Goal: Task Accomplishment & Management: Use online tool/utility

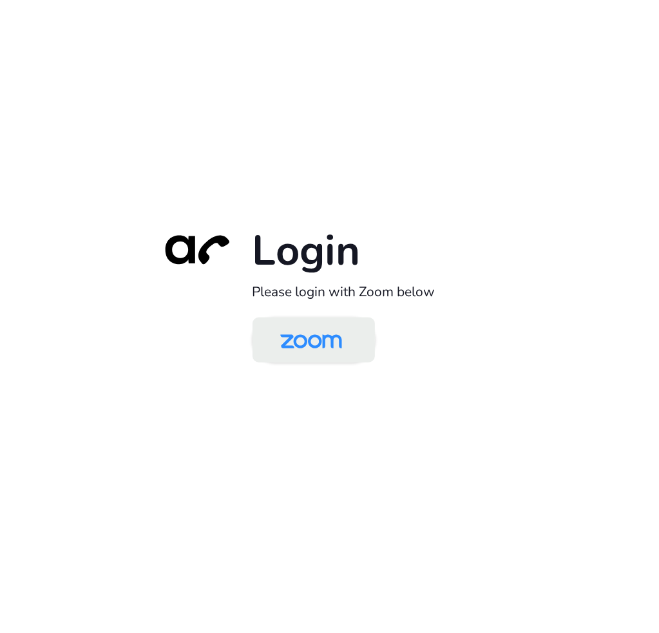
click at [309, 334] on img at bounding box center [311, 341] width 89 height 42
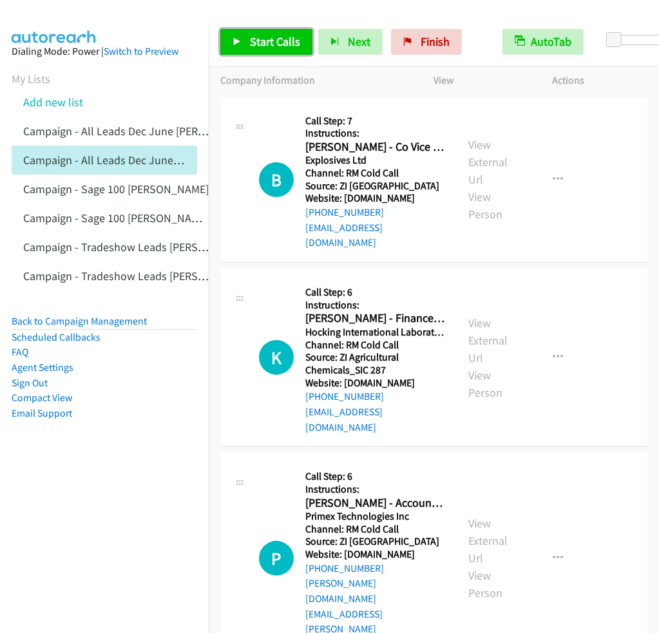
click at [290, 51] on link "Start Calls" at bounding box center [266, 42] width 92 height 26
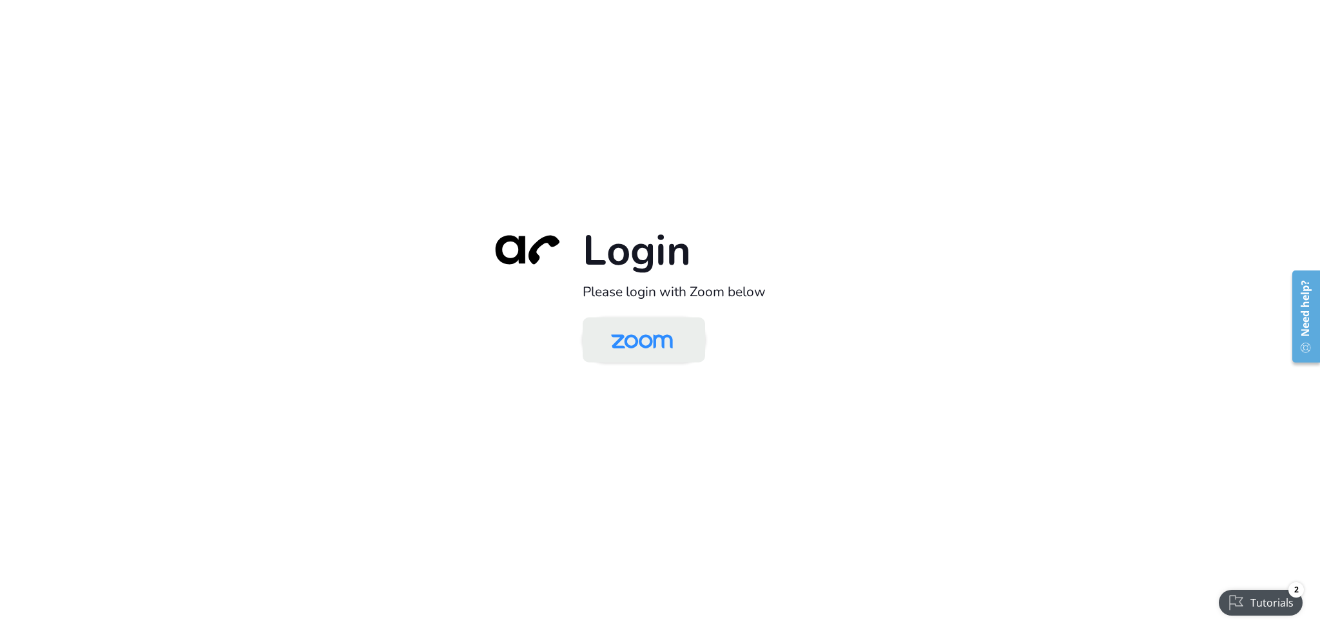
click at [657, 342] on img at bounding box center [641, 341] width 89 height 42
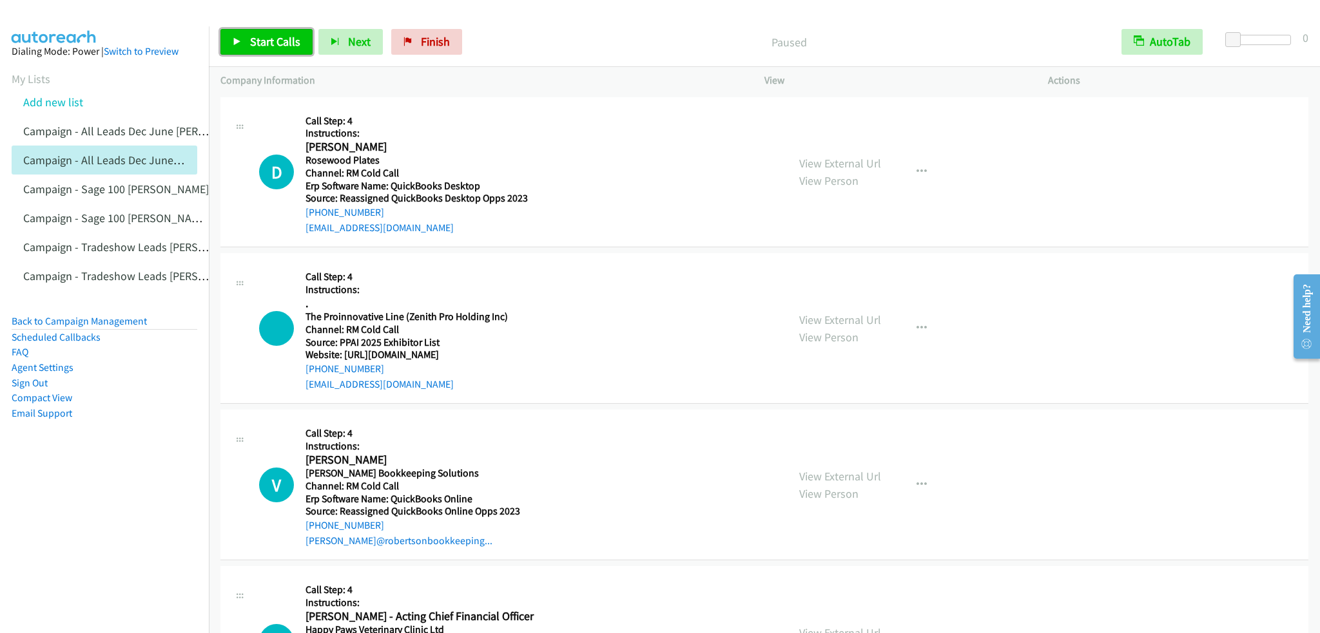
click at [284, 43] on span "Start Calls" at bounding box center [275, 41] width 50 height 15
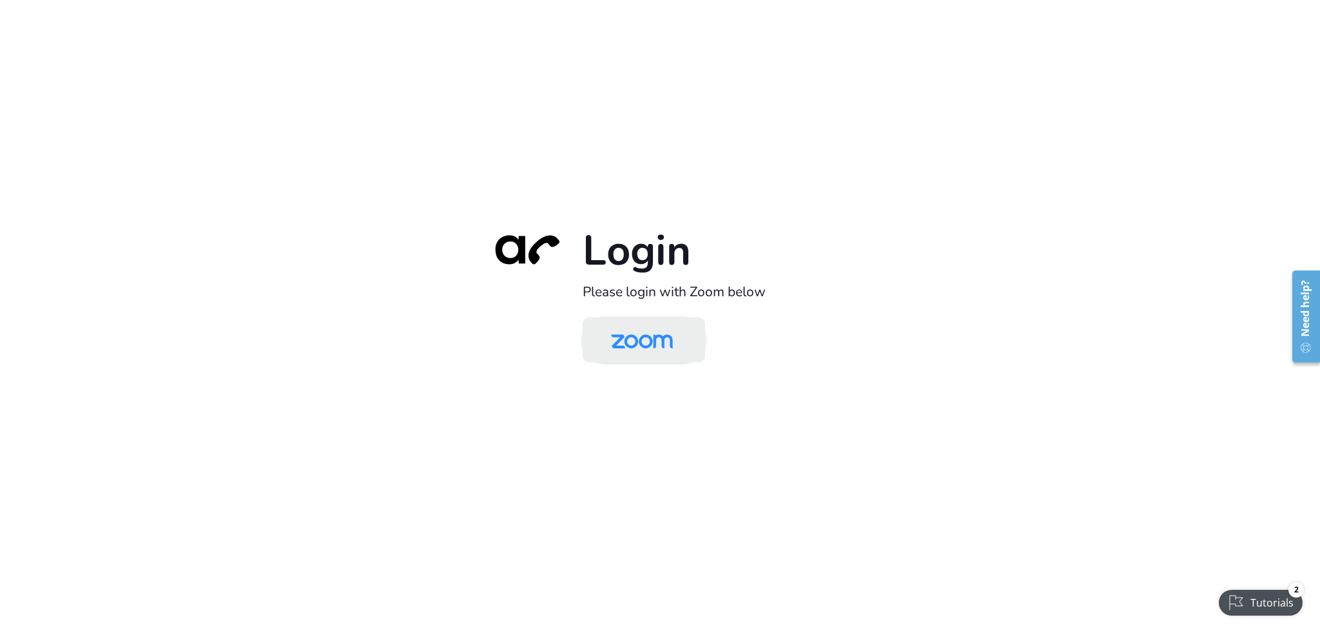
click at [671, 345] on img at bounding box center [641, 341] width 89 height 42
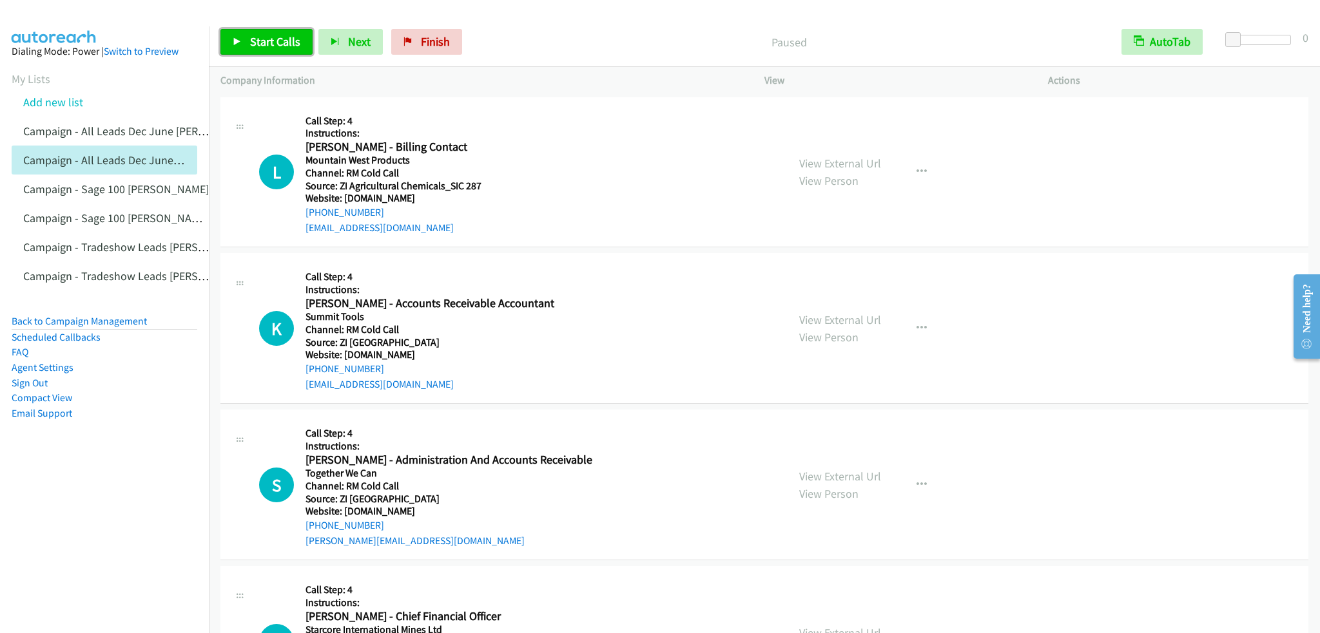
click at [285, 39] on span "Start Calls" at bounding box center [275, 41] width 50 height 15
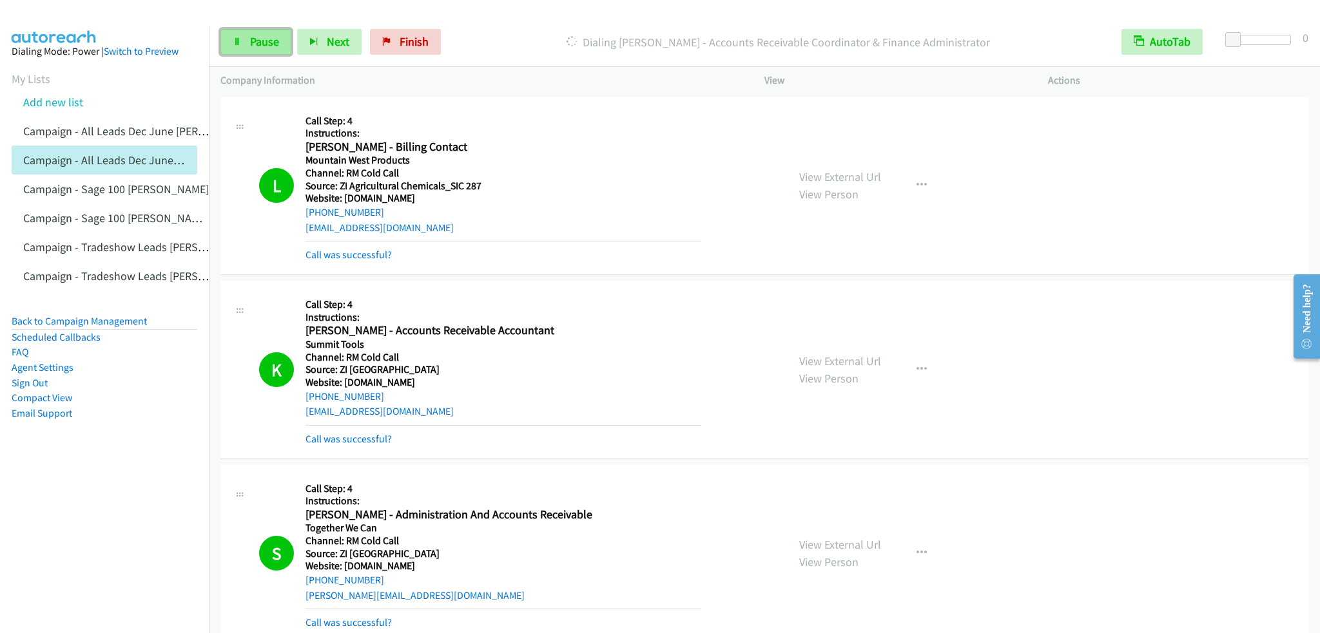
click at [261, 35] on span "Pause" at bounding box center [264, 41] width 29 height 15
click at [551, 82] on p "Company Information" at bounding box center [480, 80] width 521 height 15
click at [284, 44] on span "Start Calls" at bounding box center [275, 41] width 50 height 15
